Goal: Task Accomplishment & Management: Manage account settings

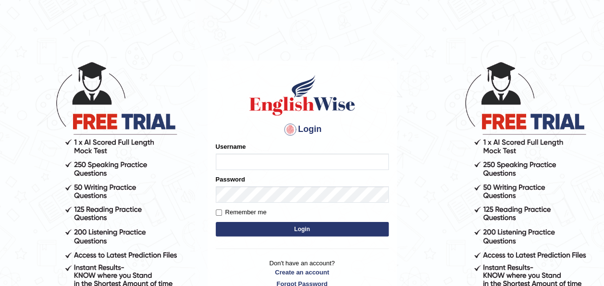
click at [237, 163] on input "Username" at bounding box center [302, 161] width 173 height 16
type input "Jepkoech"
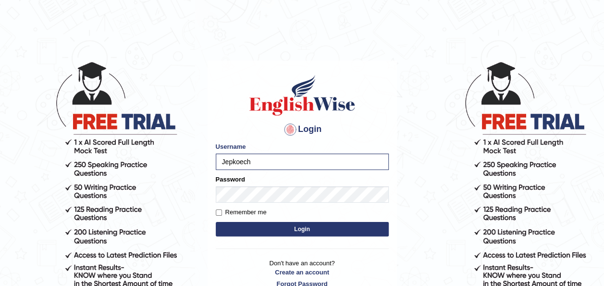
click at [283, 226] on button "Login" at bounding box center [302, 229] width 173 height 14
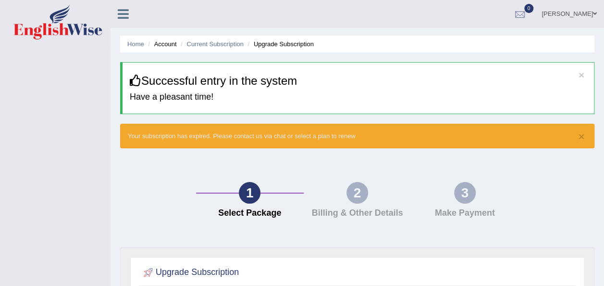
click at [528, 16] on div at bounding box center [520, 14] width 14 height 14
click at [481, 37] on strong "See All Alerts" at bounding box center [459, 41] width 43 height 8
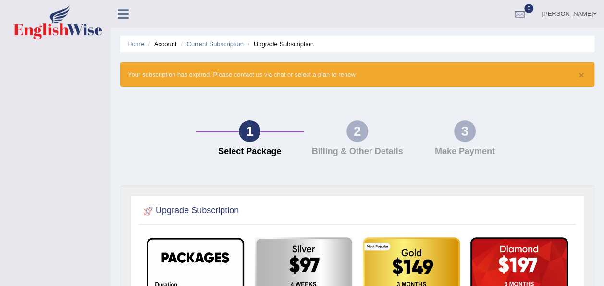
click at [429, 103] on div "1 Select Package 2 Billing & Other Details 3 Make Payment" at bounding box center [357, 140] width 484 height 89
